Goal: Task Accomplishment & Management: Complete application form

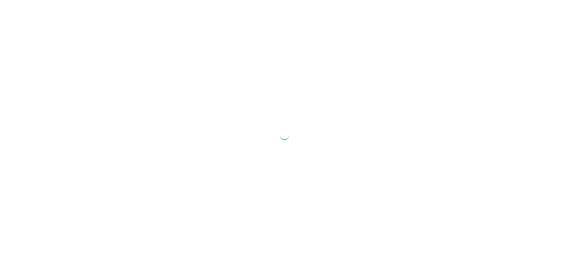
click at [252, 121] on div at bounding box center [284, 135] width 569 height 270
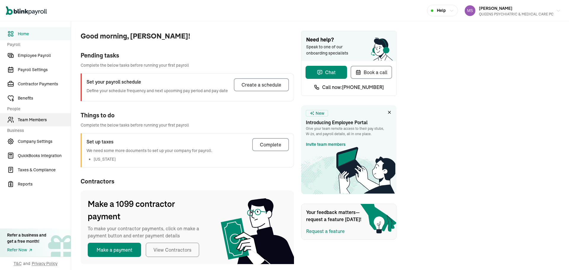
click at [44, 122] on span "Team Members" at bounding box center [44, 120] width 53 height 6
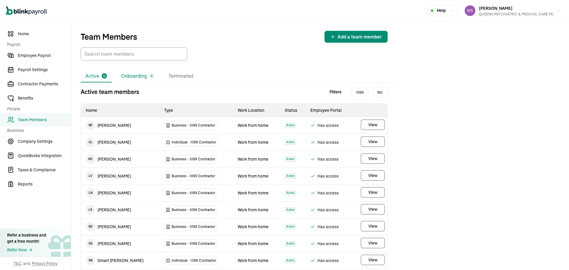
click at [142, 79] on li "Onboarding 6" at bounding box center [137, 76] width 43 height 12
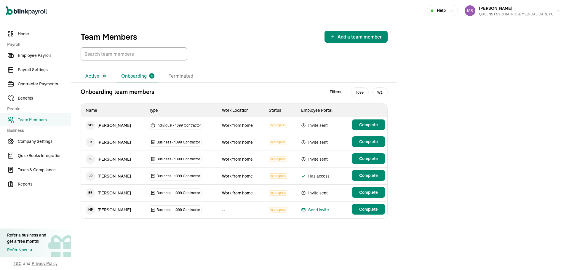
click at [95, 76] on li "Active 13" at bounding box center [96, 76] width 31 height 12
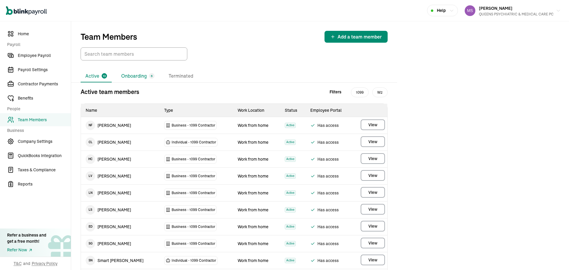
click at [124, 79] on li "Onboarding 6" at bounding box center [137, 76] width 43 height 12
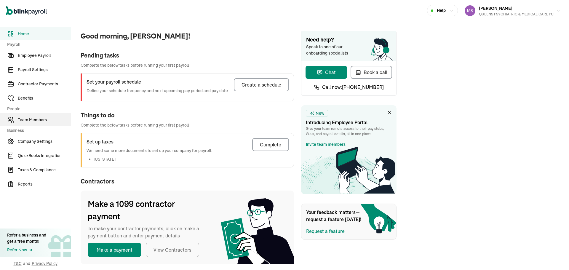
click at [44, 122] on span "Team Members" at bounding box center [44, 120] width 53 height 6
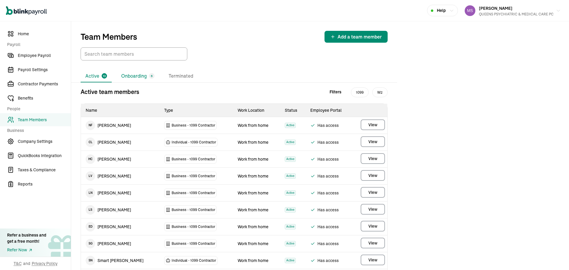
click at [142, 79] on li "Onboarding 6" at bounding box center [137, 76] width 43 height 12
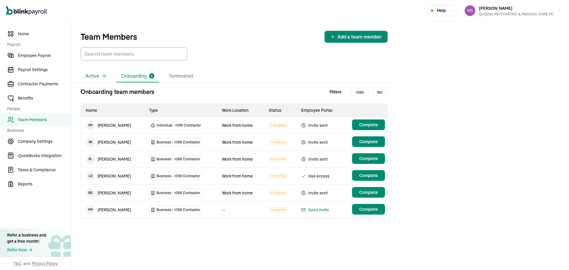
click at [95, 76] on li "Active 13" at bounding box center [96, 76] width 31 height 12
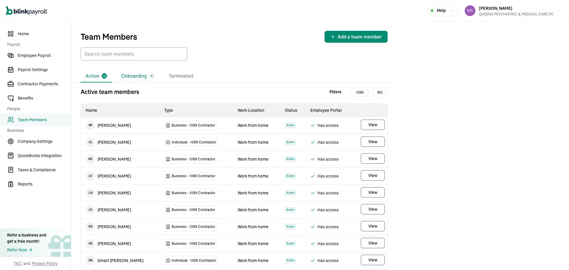
click at [124, 79] on li "Onboarding 6" at bounding box center [137, 76] width 43 height 12
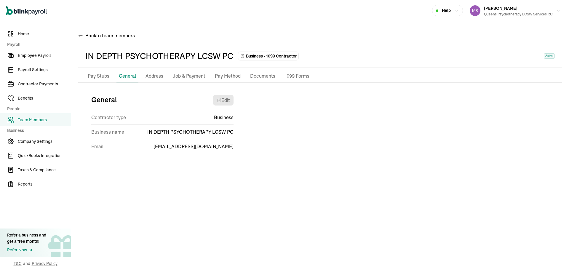
drag, startPoint x: 48, startPoint y: 113, endPoint x: 49, endPoint y: 117, distance: 4.2
click at [48, 113] on nav "Home Payroll Employee Payroll Payroll Settings Contractor Payments Benefits Peo…" at bounding box center [35, 145] width 71 height 249
click at [49, 117] on span "Team Members" at bounding box center [44, 120] width 53 height 6
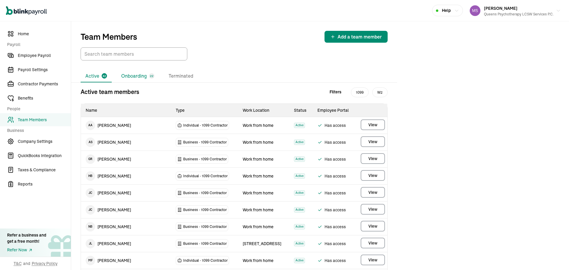
click at [123, 70] on li "Onboarding 22" at bounding box center [137, 76] width 43 height 12
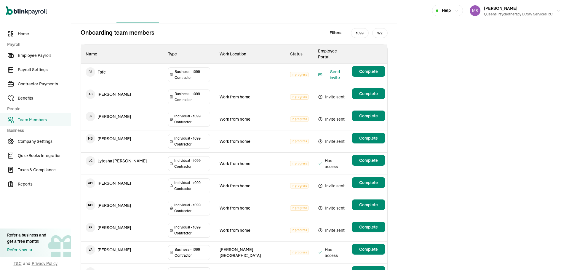
scroll to position [30, 0]
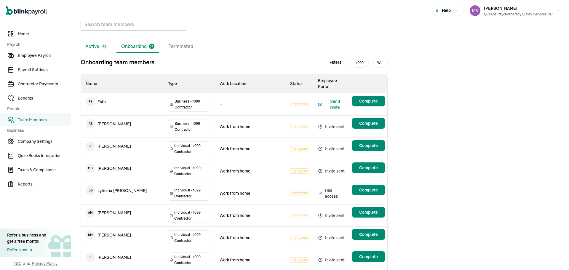
click at [98, 48] on li "Active 42" at bounding box center [96, 46] width 31 height 12
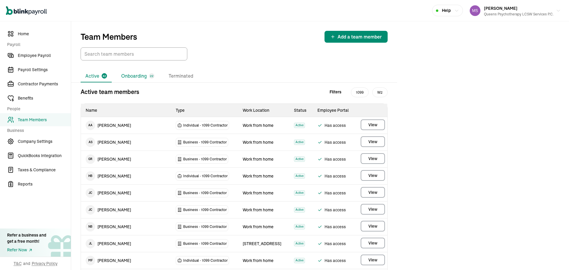
click at [137, 74] on li "Onboarding 22" at bounding box center [137, 76] width 43 height 12
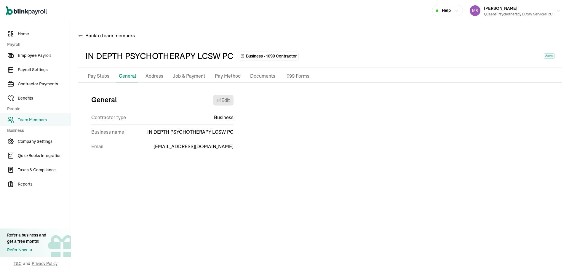
drag, startPoint x: 48, startPoint y: 113, endPoint x: 49, endPoint y: 117, distance: 4.2
click at [48, 113] on nav "Home Payroll Employee Payroll Payroll Settings Contractor Payments Benefits Peo…" at bounding box center [35, 145] width 71 height 249
click at [49, 117] on span "Team Members" at bounding box center [44, 120] width 53 height 6
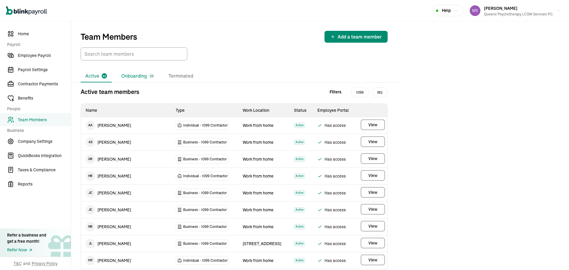
click at [123, 70] on li "Onboarding 22" at bounding box center [137, 76] width 43 height 12
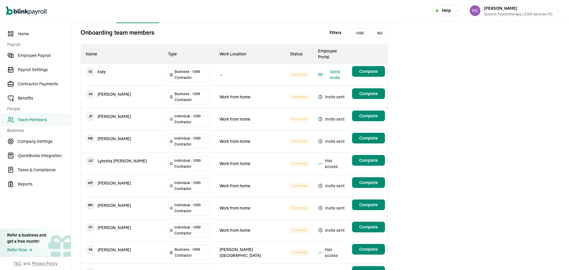
scroll to position [30, 0]
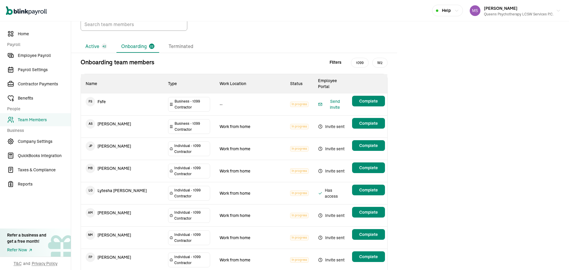
click at [98, 48] on li "Active 42" at bounding box center [96, 46] width 31 height 12
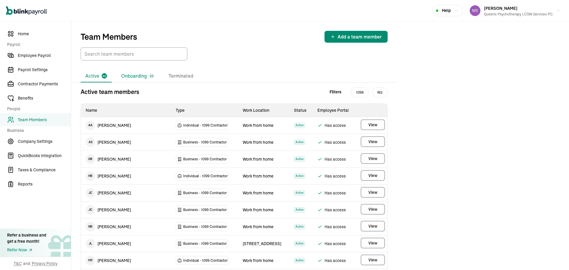
click at [137, 74] on li "Onboarding 22" at bounding box center [137, 76] width 43 height 12
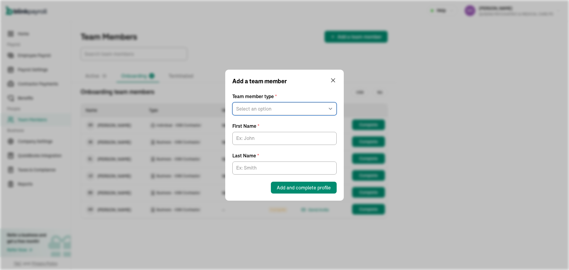
click at [283, 115] on select "Select an option W2 Employee Individual - 1099 [DEMOGRAPHIC_DATA] Business - 10…" at bounding box center [284, 108] width 104 height 13
select select "contractor"
click at [232, 102] on select "Select an option W2 Employee Individual - 1099 Contractor Business - 1099 Contr…" at bounding box center [284, 108] width 104 height 13
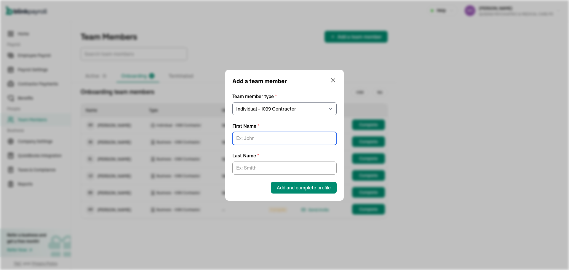
click at [290, 138] on input "First Name *" at bounding box center [284, 138] width 104 height 13
type input "a"
type input "ANGELA"
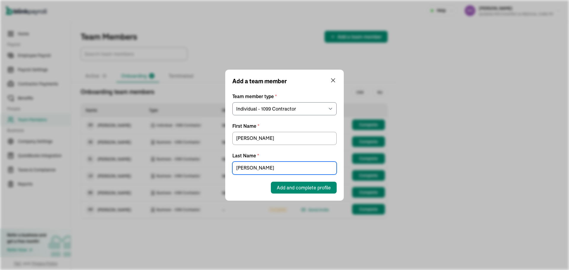
type input "[PERSON_NAME]"
click at [324, 194] on div "Add a team member Team member type * Select an option W2 Employee Individual - …" at bounding box center [284, 135] width 119 height 131
click at [321, 188] on span "Add and complete profile" at bounding box center [304, 187] width 54 height 7
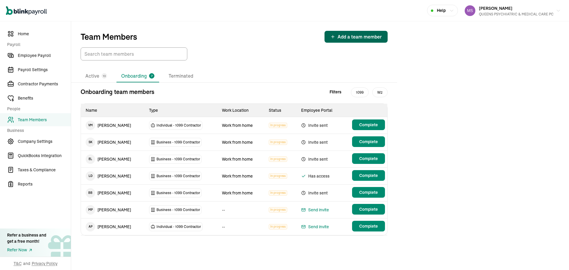
click at [368, 228] on span "Complete" at bounding box center [368, 226] width 19 height 6
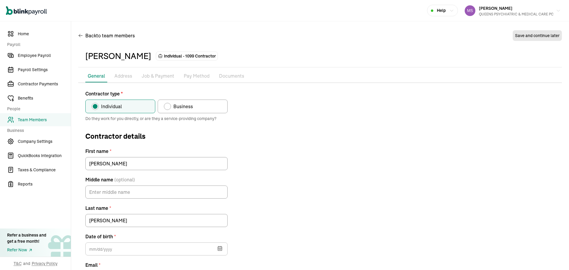
scroll to position [55, 0]
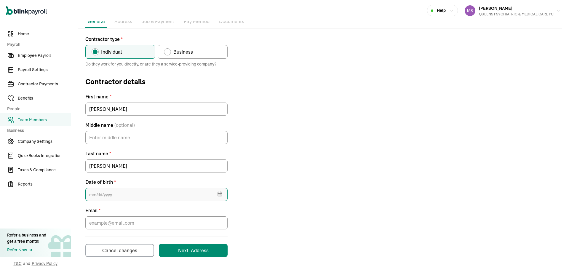
click at [171, 193] on input "text" at bounding box center [156, 194] width 142 height 13
type input "[DATE]"
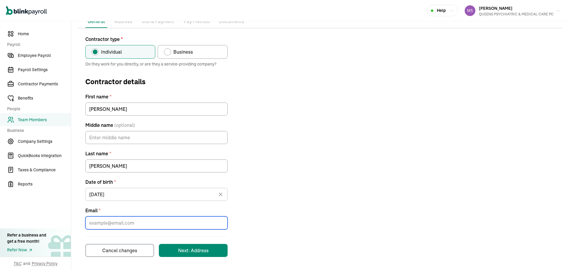
click at [168, 225] on input "Email *" at bounding box center [156, 222] width 142 height 13
paste input "[EMAIL_ADDRESS][DOMAIN_NAME]"
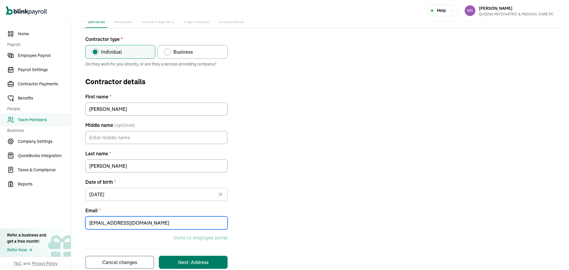
type input "[EMAIL_ADDRESS][DOMAIN_NAME]"
click at [191, 256] on button "Next: Address" at bounding box center [193, 262] width 69 height 13
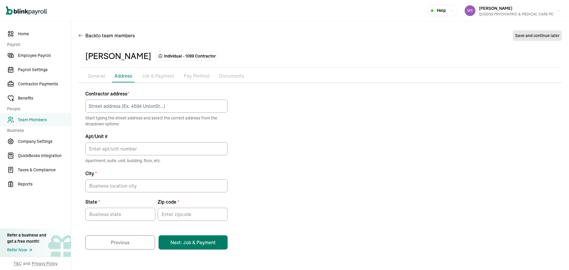
scroll to position [0, 0]
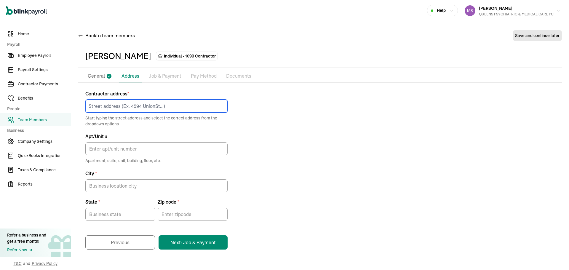
click at [162, 107] on input at bounding box center [156, 106] width 142 height 13
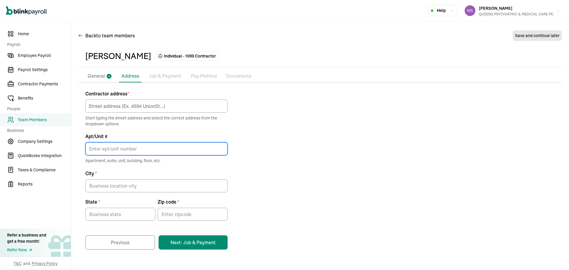
drag, startPoint x: 186, startPoint y: 146, endPoint x: 179, endPoint y: 98, distance: 48.8
click at [186, 146] on input "Apt/Unit #" at bounding box center [156, 148] width 142 height 13
click at [190, 103] on input at bounding box center [156, 106] width 142 height 13
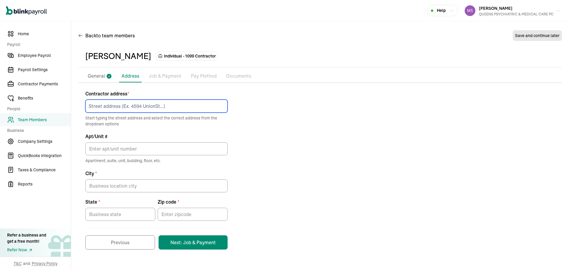
paste input "[STREET_ADDRESS]"
type input "[STREET_ADDRESS]"
click at [262, 127] on div "Contractor address * [STREET_ADDRESS] typing the street address and select the …" at bounding box center [320, 169] width 484 height 159
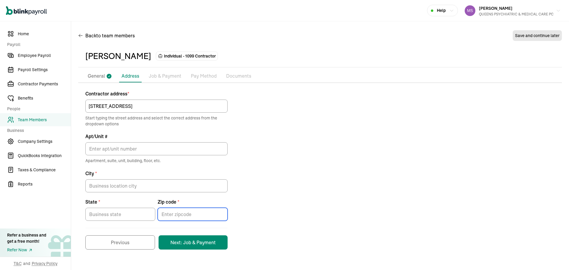
click at [180, 220] on input "Zip code *" at bounding box center [193, 214] width 70 height 13
paste input "11418"
type input "11418"
click at [121, 215] on input "State *" at bounding box center [120, 214] width 70 height 13
type input "NY"
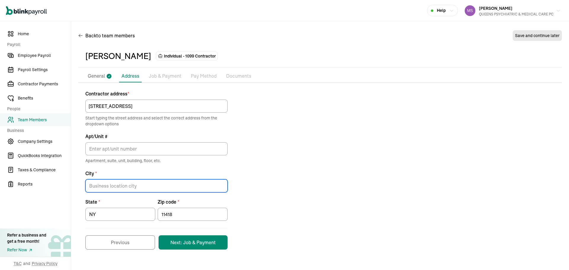
click at [109, 183] on input "City *" at bounding box center [156, 185] width 142 height 13
paste input "[GEOGRAPHIC_DATA]"
type input "[GEOGRAPHIC_DATA]"
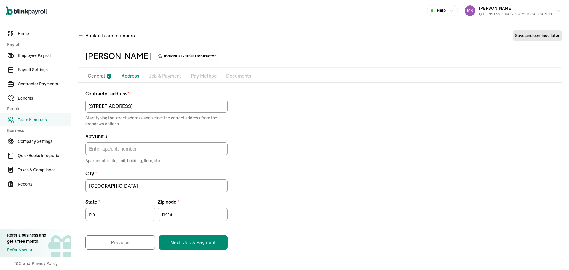
drag, startPoint x: 376, startPoint y: 180, endPoint x: 373, endPoint y: 183, distance: 3.8
click at [376, 180] on div "Contractor address * [STREET_ADDRESS] typing the street address and select the …" at bounding box center [320, 169] width 484 height 159
click at [221, 242] on button "Next: Job & Payment" at bounding box center [193, 242] width 69 height 14
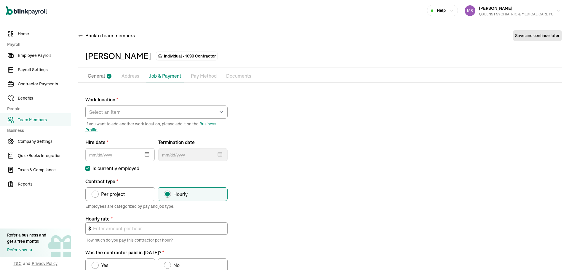
scroll to position [58, 0]
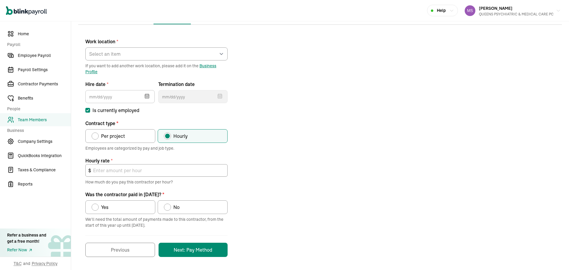
drag, startPoint x: 128, startPoint y: 139, endPoint x: 106, endPoint y: 137, distance: 22.1
click at [106, 137] on span "Per project" at bounding box center [113, 135] width 24 height 7
click at [96, 137] on input "Per project" at bounding box center [93, 134] width 5 height 5
radio input "true"
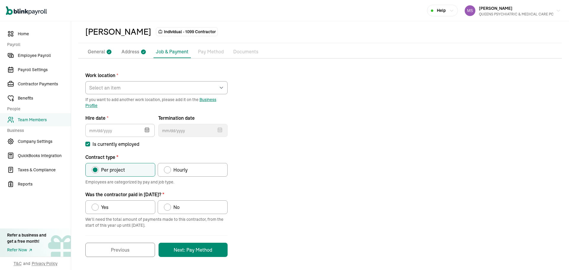
click at [98, 208] on div "Was the contractor paid in 2025?" at bounding box center [95, 207] width 7 height 7
click at [96, 208] on input "Yes" at bounding box center [93, 205] width 5 height 5
radio input "true"
click at [146, 132] on icon "button" at bounding box center [147, 130] width 6 height 6
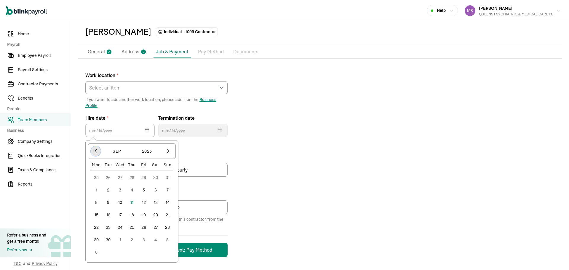
click at [95, 151] on icon "button" at bounding box center [96, 151] width 6 height 6
click at [157, 202] on button "16" at bounding box center [156, 202] width 12 height 12
type input "[DATE]"
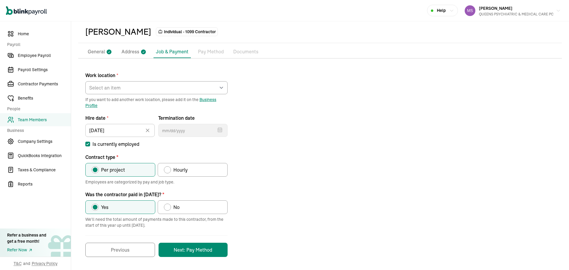
click at [397, 152] on div "Work location * Select an item [PERSON_NAME][GEOGRAPHIC_DATA] [STREET_ADDRESS][…" at bounding box center [320, 161] width 484 height 191
click at [211, 252] on button "Next: Pay Method" at bounding box center [193, 250] width 69 height 14
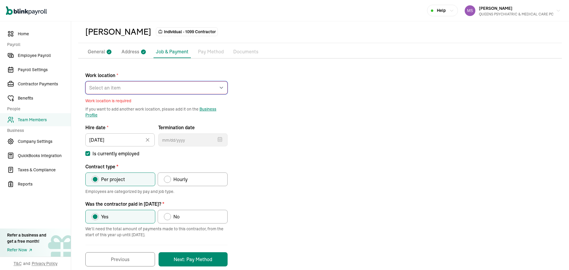
click at [138, 84] on select "Select an item [PERSON_NAME][GEOGRAPHIC_DATA] [STREET_ADDRESS] [STREET_ADDRESS]…" at bounding box center [156, 87] width 142 height 13
select select "Works from home"
click at [85, 81] on select "Select an item [PERSON_NAME][GEOGRAPHIC_DATA] [STREET_ADDRESS] [STREET_ADDRESS]…" at bounding box center [156, 87] width 142 height 13
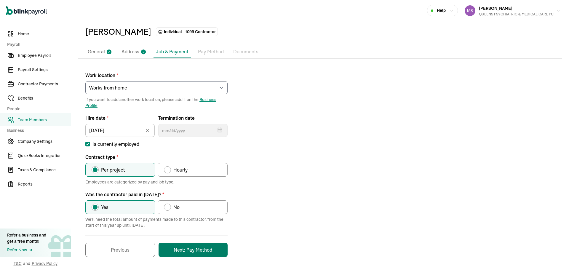
click at [199, 254] on button "Next: Pay Method" at bounding box center [193, 250] width 69 height 14
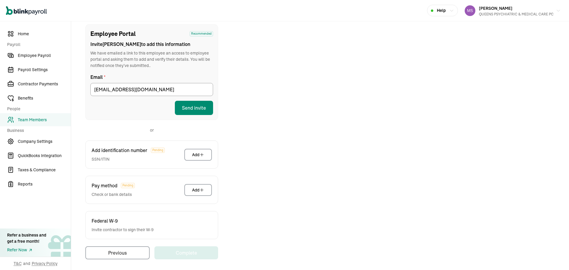
scroll to position [68, 0]
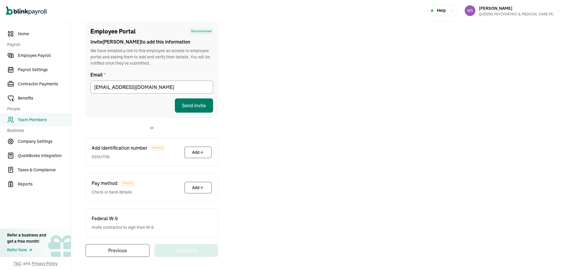
click at [204, 110] on button "Send invite" at bounding box center [194, 105] width 38 height 14
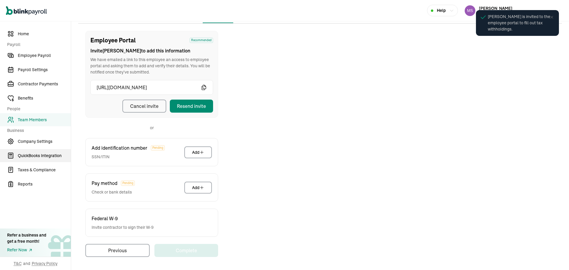
scroll to position [59, 0]
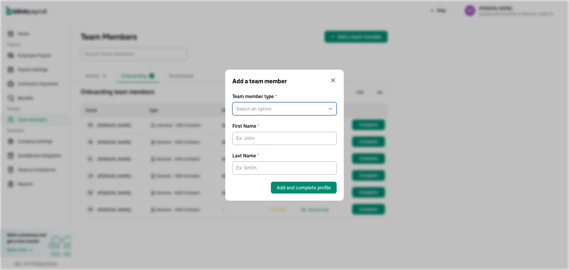
click at [283, 115] on select "Select an option W2 Employee Individual - 1099 [DEMOGRAPHIC_DATA] Business - 10…" at bounding box center [284, 108] width 104 height 13
select select "contractor"
click at [232, 102] on select "Select an option W2 Employee Individual - 1099 [DEMOGRAPHIC_DATA] Business - 10…" at bounding box center [284, 108] width 104 height 13
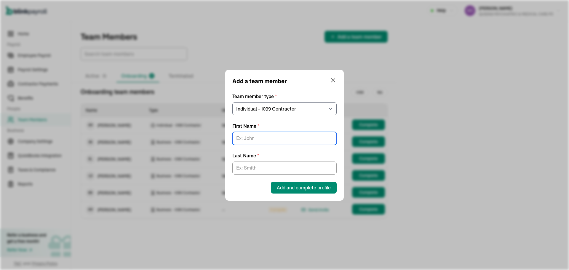
click at [290, 138] on input "First Name *" at bounding box center [284, 138] width 104 height 13
type input "a"
type input "[PERSON_NAME]"
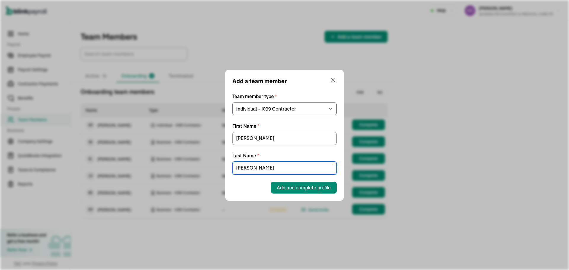
type input "[PERSON_NAME]"
click at [324, 194] on div "Add a team member Team member type * Select an option W2 Employee Individual - …" at bounding box center [284, 135] width 119 height 131
click at [321, 188] on span "Add and complete profile" at bounding box center [304, 187] width 54 height 7
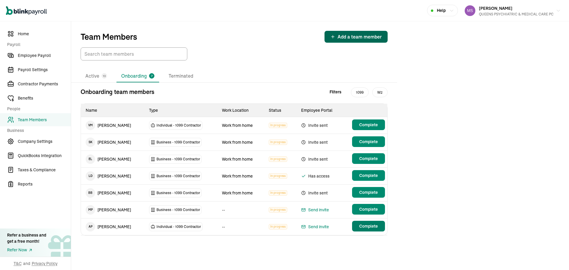
click at [368, 228] on span "Complete" at bounding box center [368, 226] width 19 height 6
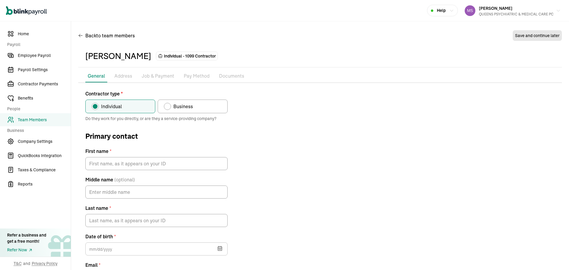
type input "[PERSON_NAME]"
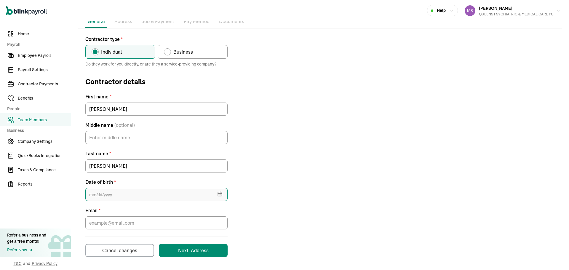
click at [171, 193] on input "text" at bounding box center [156, 194] width 142 height 13
type input "[DATE]"
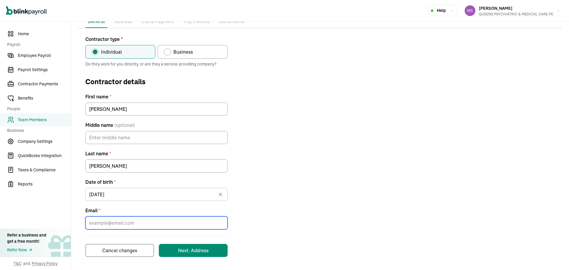
click at [168, 225] on input "Email *" at bounding box center [156, 222] width 142 height 13
paste input "[EMAIL_ADDRESS][DOMAIN_NAME]"
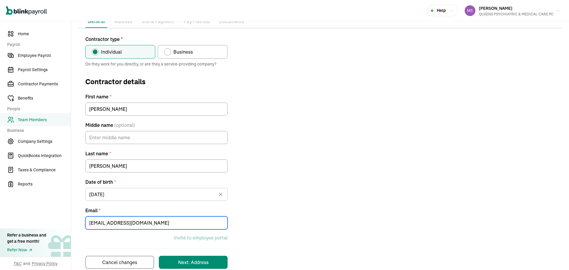
type input "[EMAIL_ADDRESS][DOMAIN_NAME]"
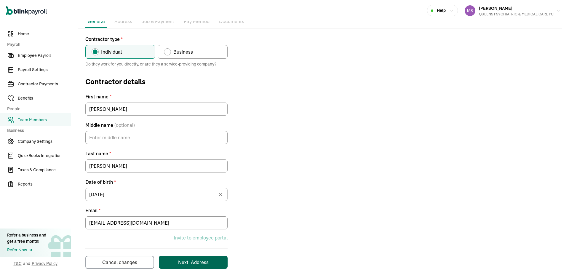
click at [191, 256] on button "Next: Address" at bounding box center [193, 262] width 69 height 13
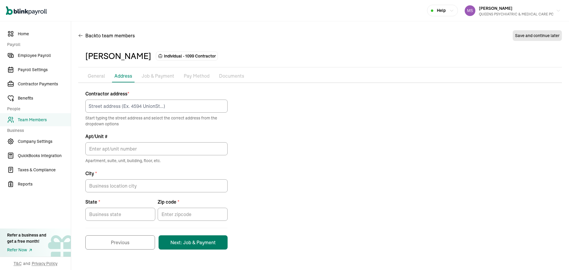
scroll to position [0, 0]
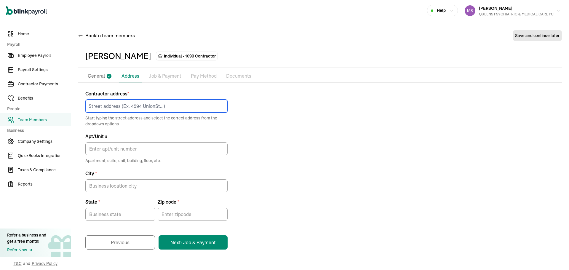
click at [162, 107] on input at bounding box center [156, 106] width 142 height 13
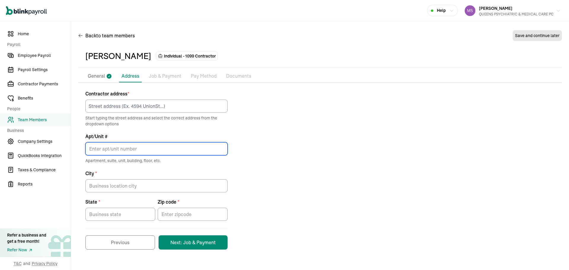
click at [186, 146] on input "Apt/Unit #" at bounding box center [156, 148] width 142 height 13
click at [190, 103] on input at bounding box center [156, 106] width 142 height 13
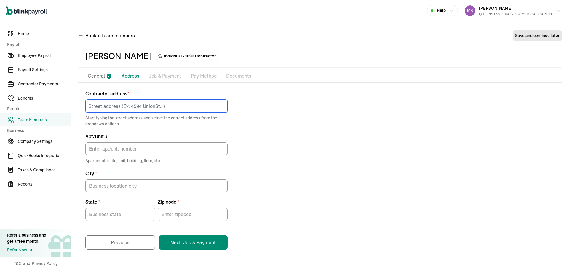
paste input "[STREET_ADDRESS]"
type input "[STREET_ADDRESS]"
click at [262, 127] on div "Contractor address * [STREET_ADDRESS] typing the street address and select the …" at bounding box center [320, 169] width 484 height 159
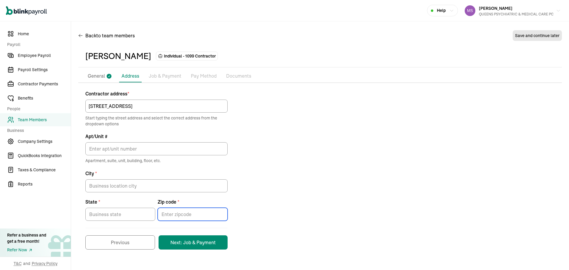
drag, startPoint x: 180, startPoint y: 220, endPoint x: 178, endPoint y: 216, distance: 4.8
click at [180, 220] on input "Zip code *" at bounding box center [193, 214] width 70 height 13
paste input "11418"
type input "11418"
click at [121, 215] on input "State *" at bounding box center [120, 214] width 70 height 13
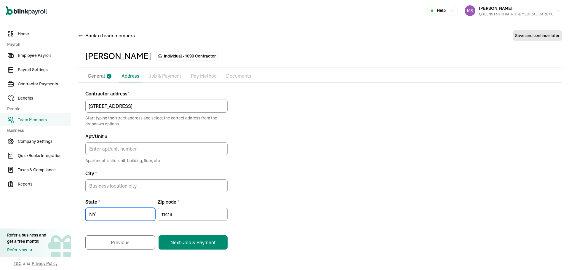
type input "NY"
click at [109, 183] on input "City *" at bounding box center [156, 185] width 142 height 13
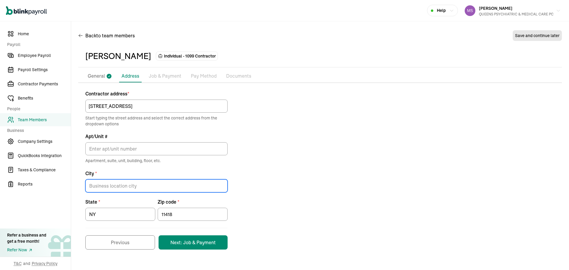
paste input "[GEOGRAPHIC_DATA]"
type input "[GEOGRAPHIC_DATA]"
click at [376, 180] on div "Contractor address * [STREET_ADDRESS] typing the street address and select the …" at bounding box center [320, 169] width 484 height 159
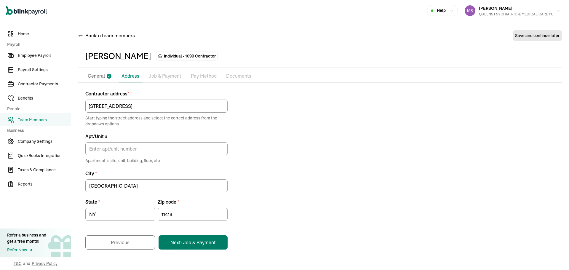
click at [221, 242] on button "Next: Job & Payment" at bounding box center [193, 242] width 69 height 14
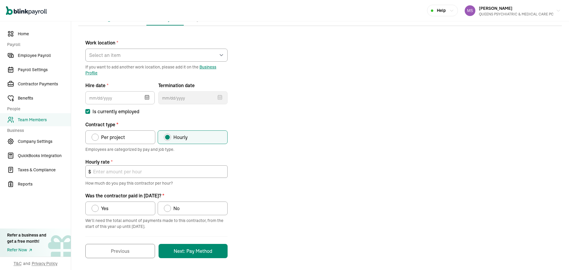
scroll to position [58, 0]
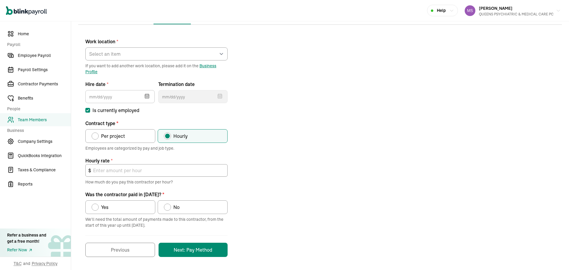
drag, startPoint x: 128, startPoint y: 139, endPoint x: 106, endPoint y: 137, distance: 22.1
click at [106, 137] on span "Per project" at bounding box center [113, 135] width 24 height 7
click at [96, 137] on input "Per project" at bounding box center [93, 134] width 5 height 5
radio input "true"
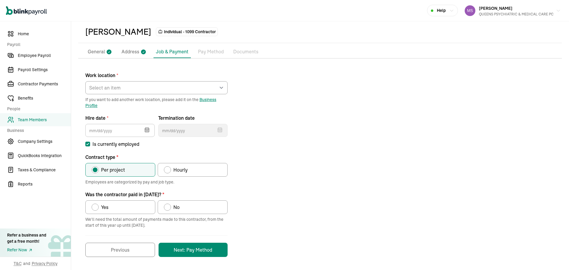
click at [98, 208] on div "Was the contractor paid in 2025?" at bounding box center [95, 207] width 7 height 7
click at [96, 208] on input "Yes" at bounding box center [93, 205] width 5 height 5
radio input "true"
click at [146, 132] on icon "button" at bounding box center [147, 130] width 6 height 6
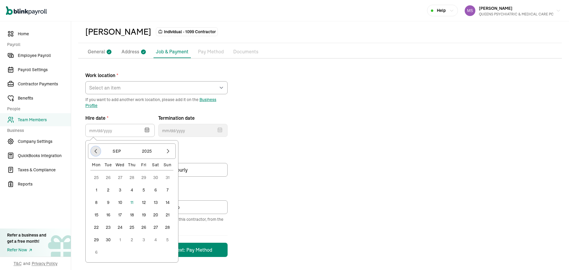
click at [95, 151] on icon "button" at bounding box center [96, 151] width 6 height 6
click at [157, 202] on button "16" at bounding box center [156, 202] width 12 height 12
type input "[DATE]"
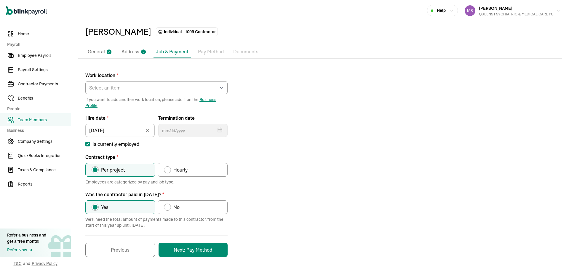
click at [397, 152] on div "Work location * Select an item [PERSON_NAME][GEOGRAPHIC_DATA] [STREET_ADDRESS][…" at bounding box center [320, 161] width 484 height 191
click at [211, 252] on button "Next: Pay Method" at bounding box center [193, 250] width 69 height 14
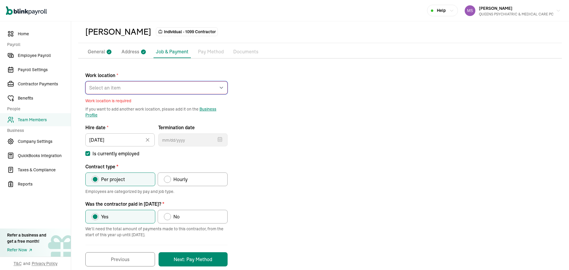
click at [138, 84] on select "Select an item [PERSON_NAME][GEOGRAPHIC_DATA] [STREET_ADDRESS] [STREET_ADDRESS]…" at bounding box center [156, 87] width 142 height 13
select select "Works from home"
click at [85, 81] on select "Select an item [PERSON_NAME][GEOGRAPHIC_DATA] [STREET_ADDRESS] [STREET_ADDRESS]…" at bounding box center [156, 87] width 142 height 13
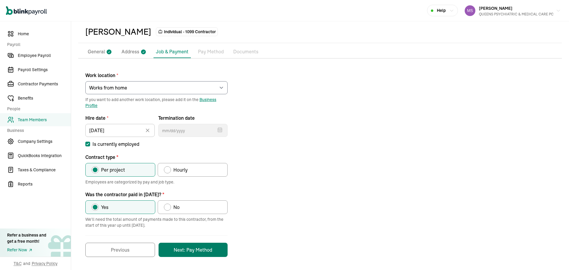
click at [199, 254] on button "Next: Pay Method" at bounding box center [193, 250] width 69 height 14
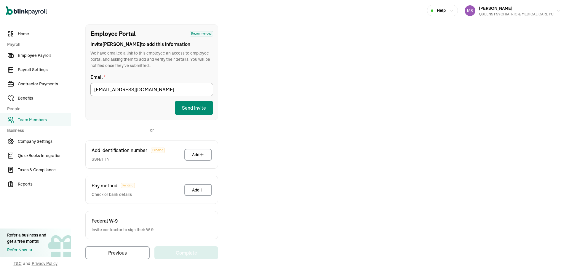
scroll to position [68, 0]
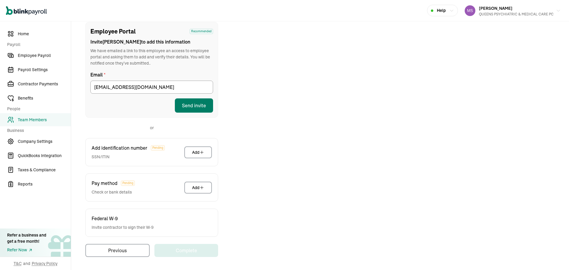
click at [204, 110] on button "Send invite" at bounding box center [194, 105] width 38 height 14
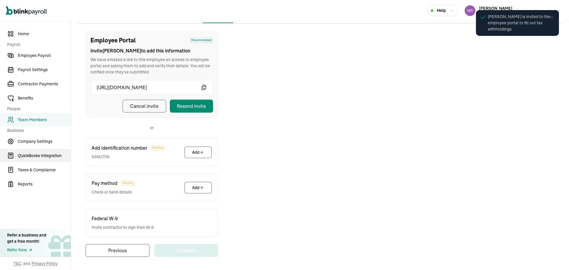
scroll to position [59, 0]
